Goal: Task Accomplishment & Management: Use online tool/utility

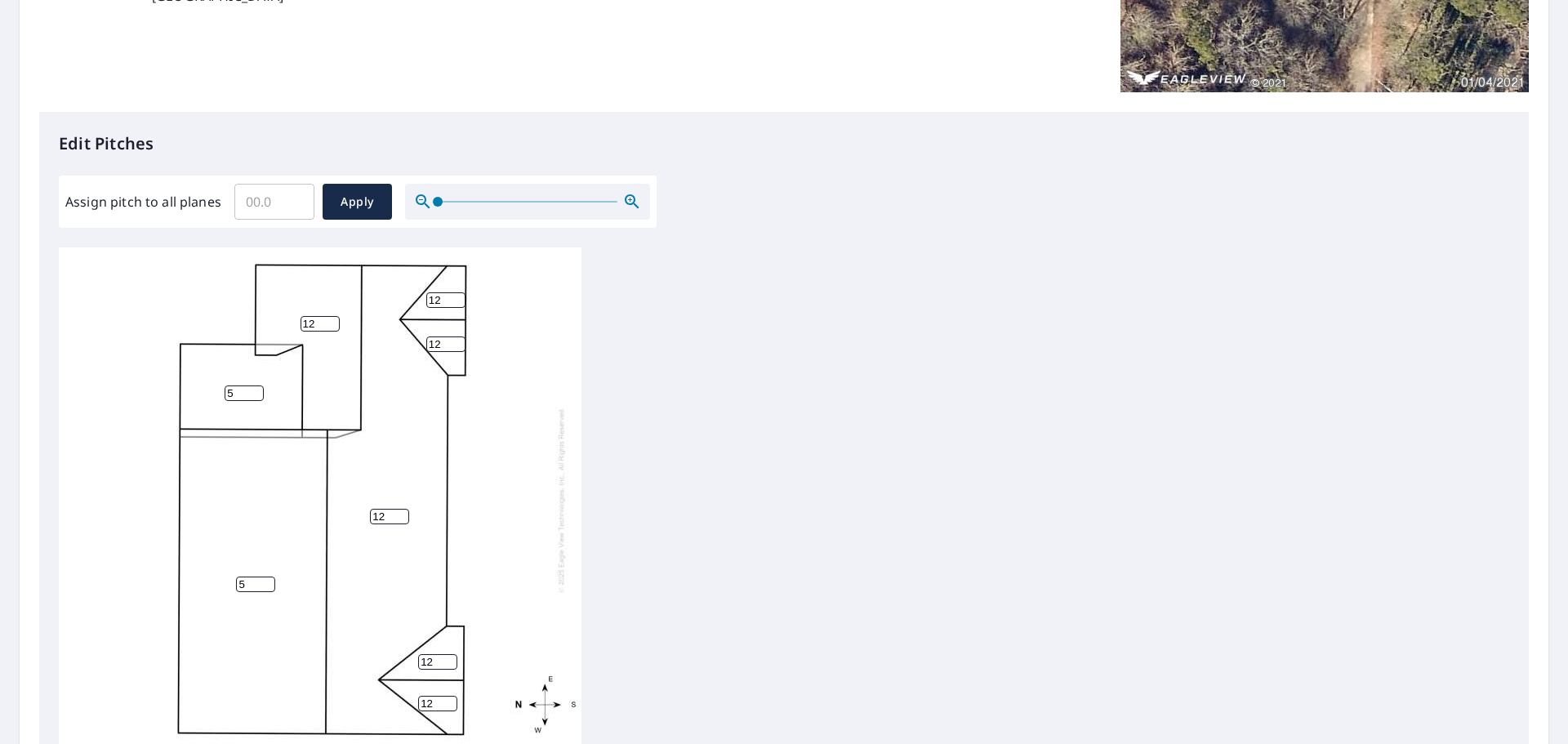
scroll to position [17, 0]
click at [368, 212] on button "Apply" at bounding box center [357, 201] width 70 height 36
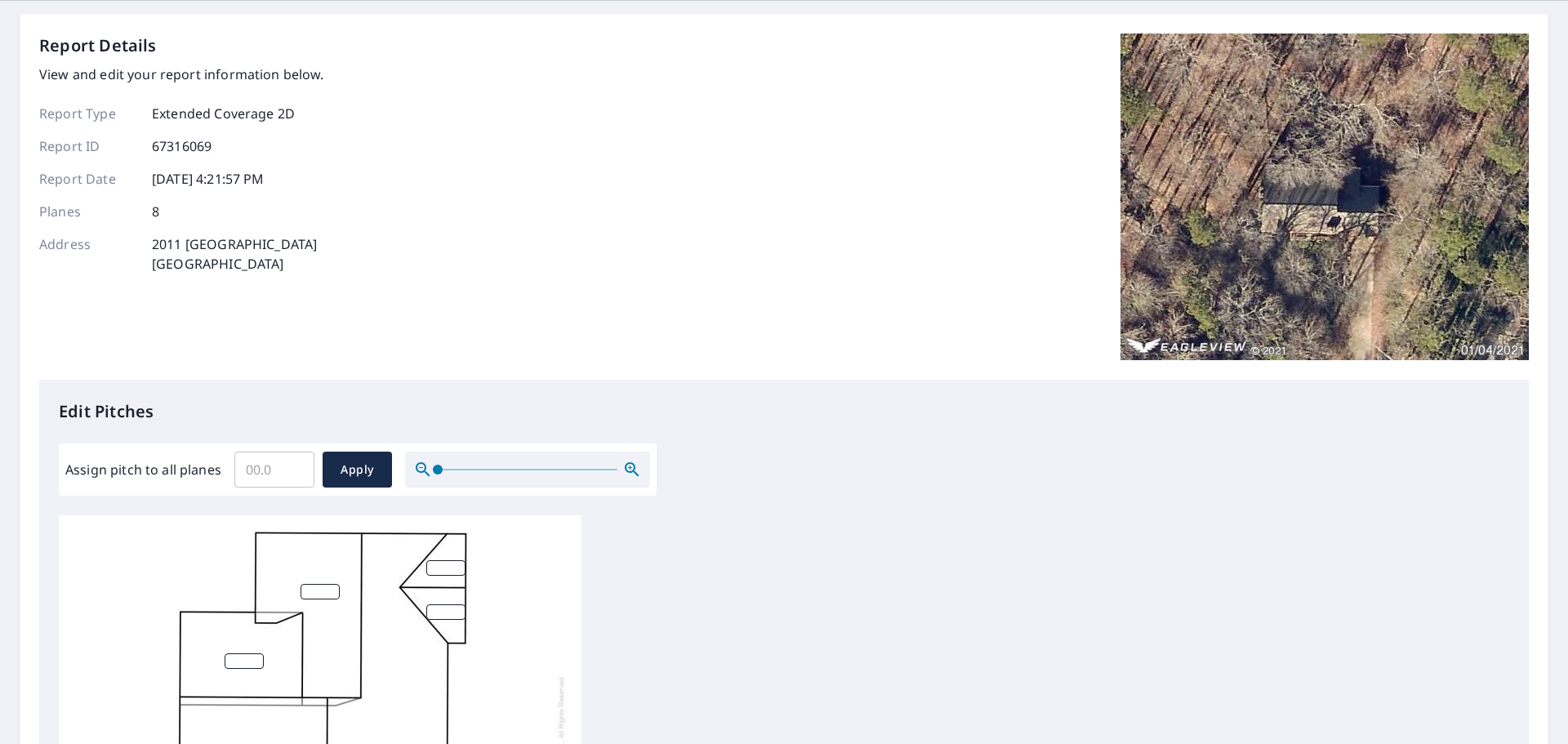
scroll to position [0, 0]
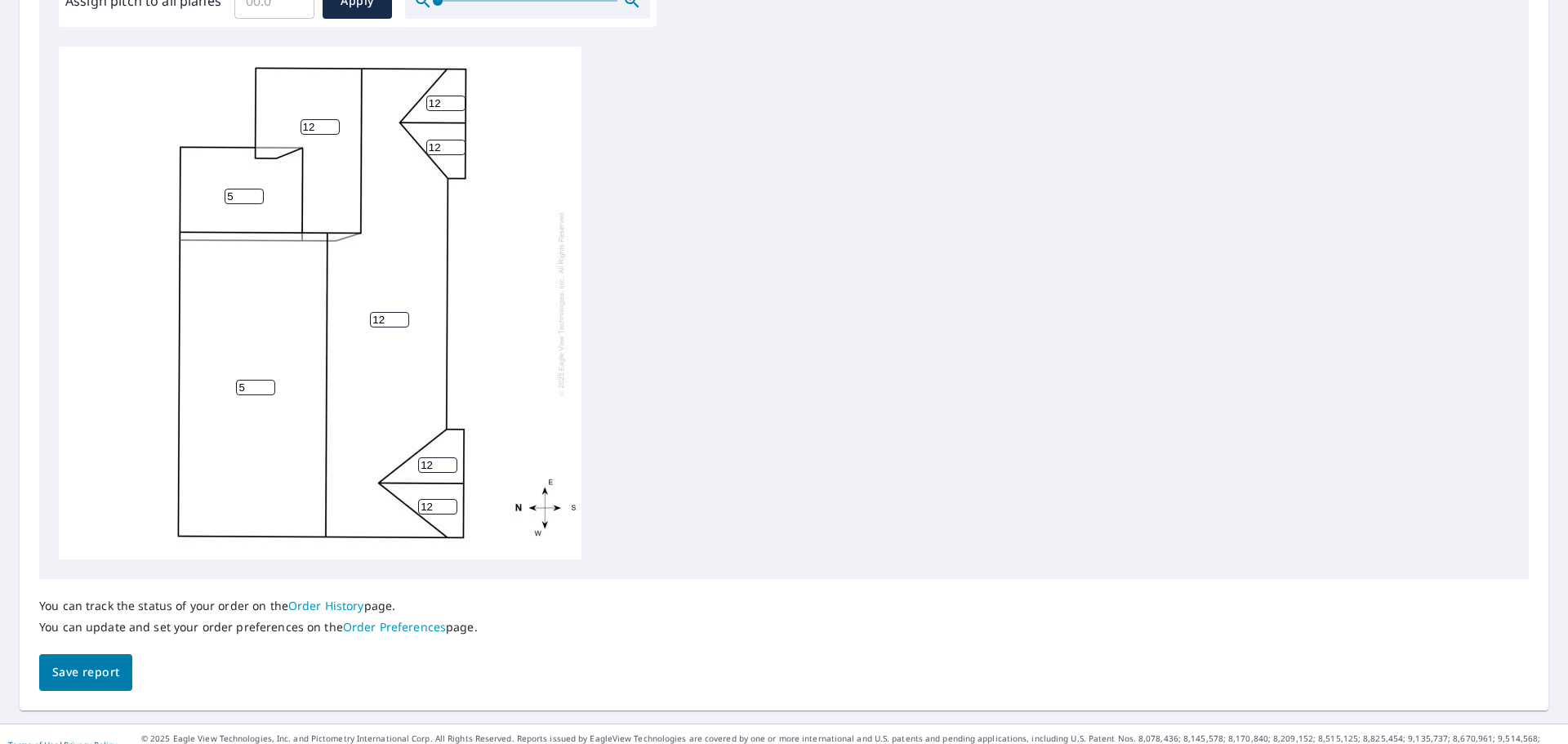
scroll to position [548, 0]
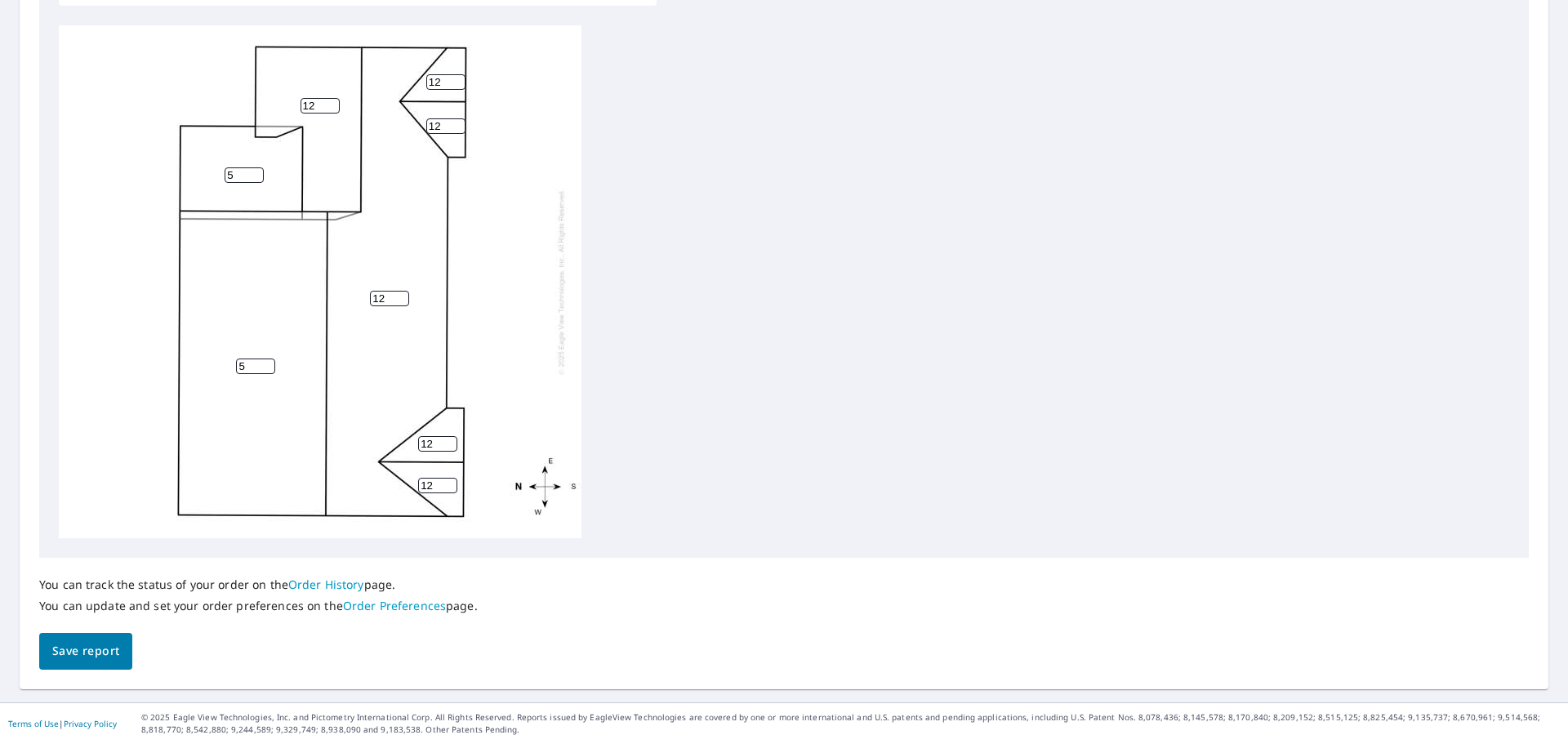
drag, startPoint x: 96, startPoint y: 648, endPoint x: 111, endPoint y: 644, distance: 15.5
click at [96, 648] on span "Save report" at bounding box center [85, 651] width 67 height 20
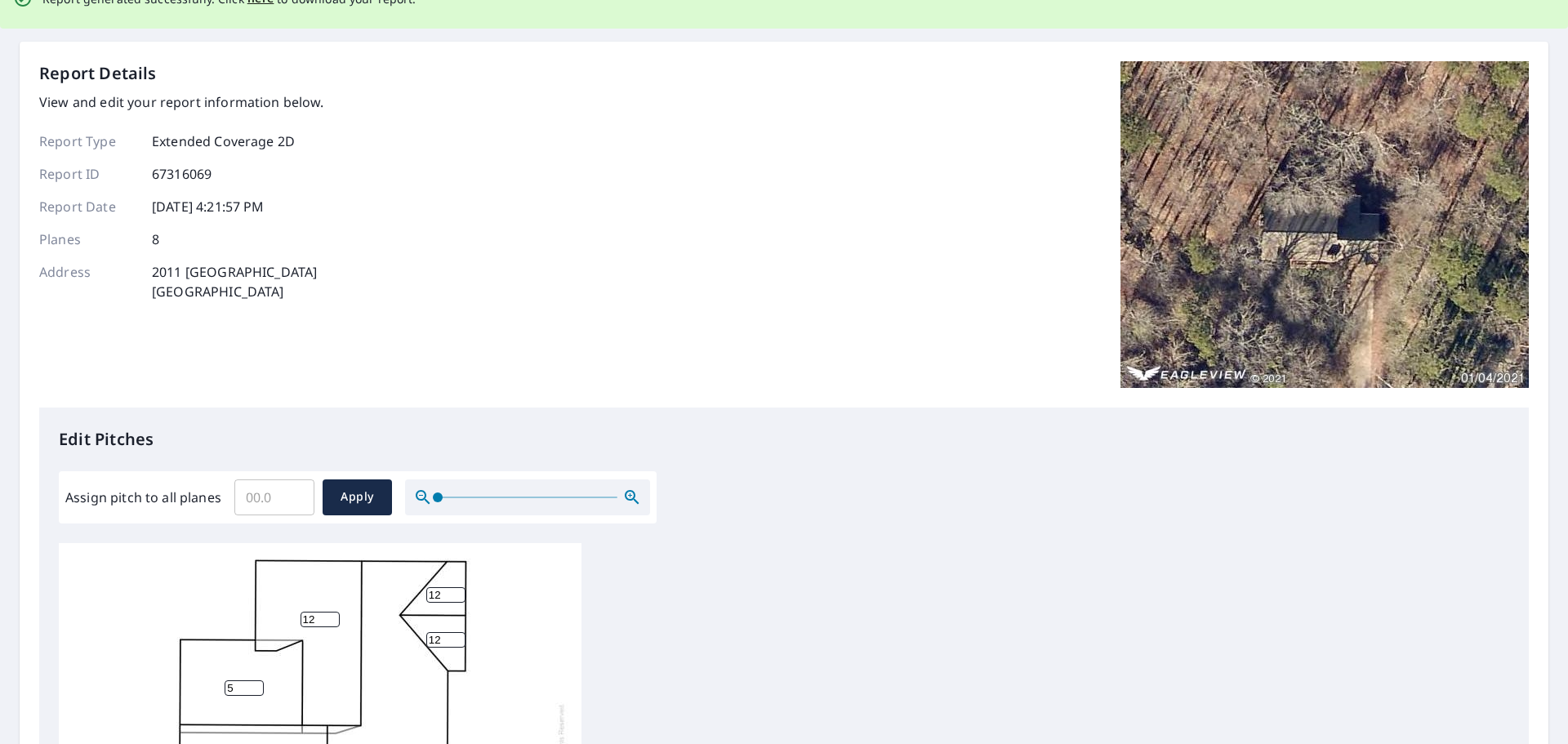
scroll to position [0, 0]
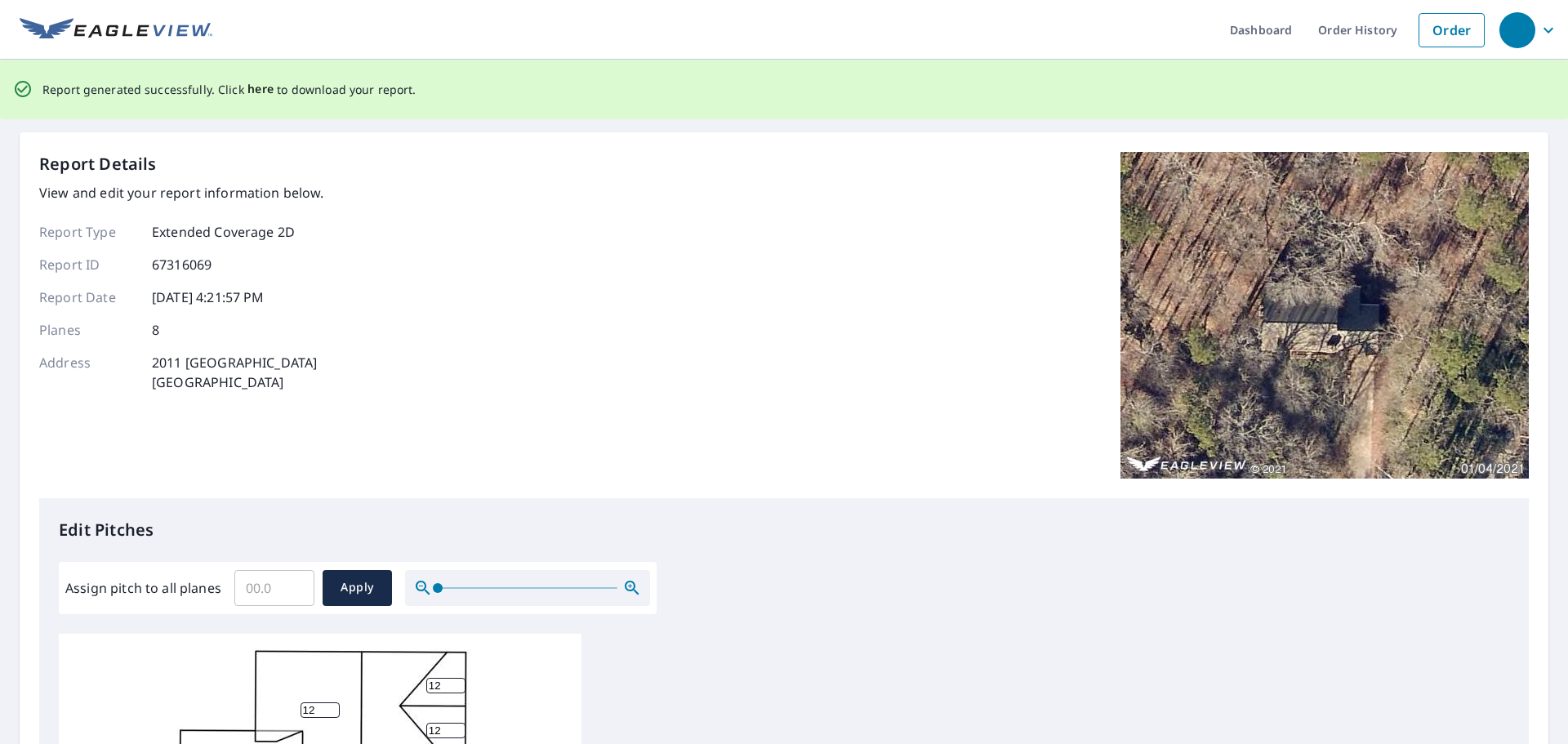
click at [249, 85] on span "here" at bounding box center [260, 89] width 27 height 20
